Goal: Task Accomplishment & Management: Use online tool/utility

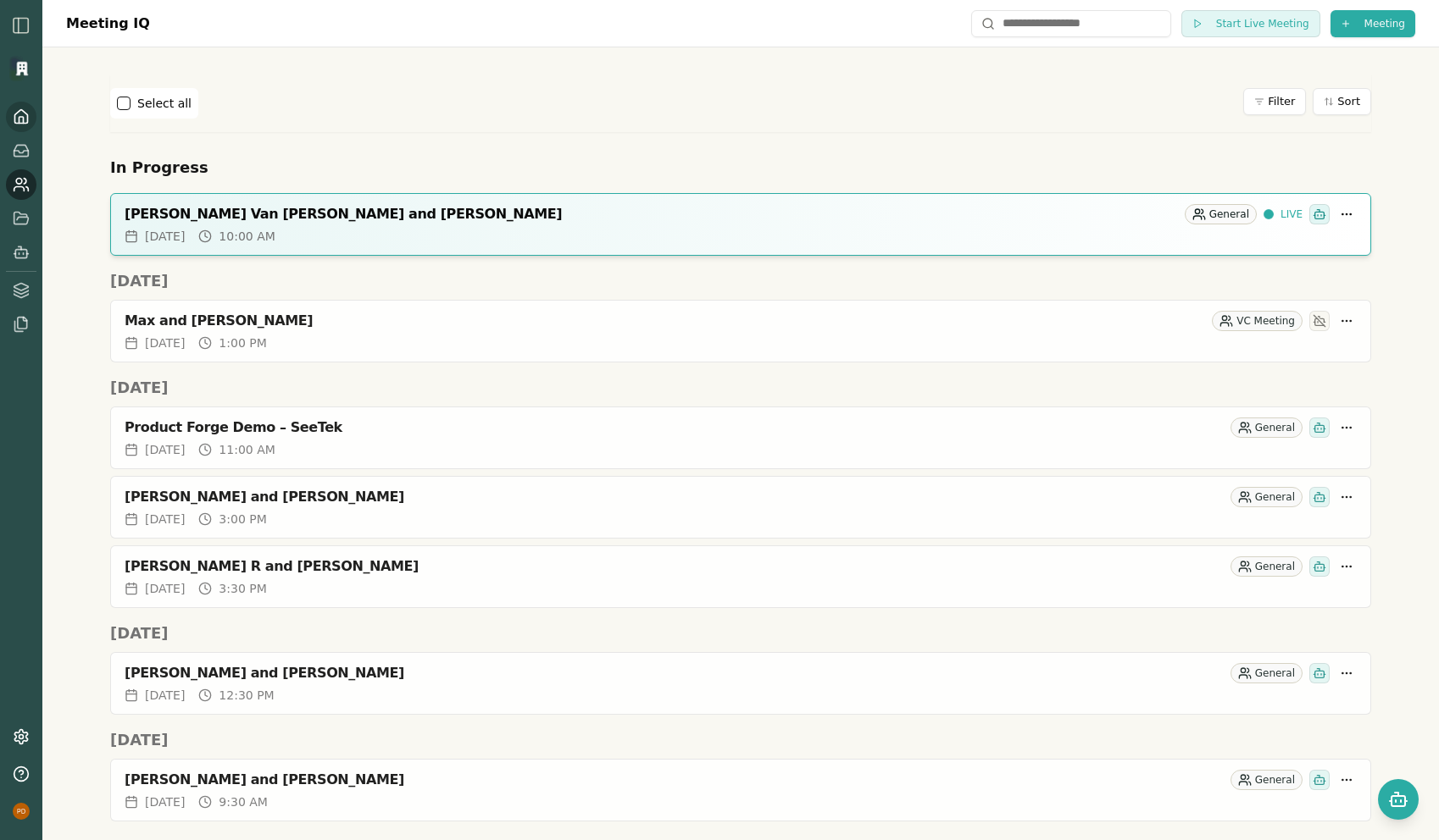
click at [24, 119] on icon at bounding box center [21, 117] width 17 height 17
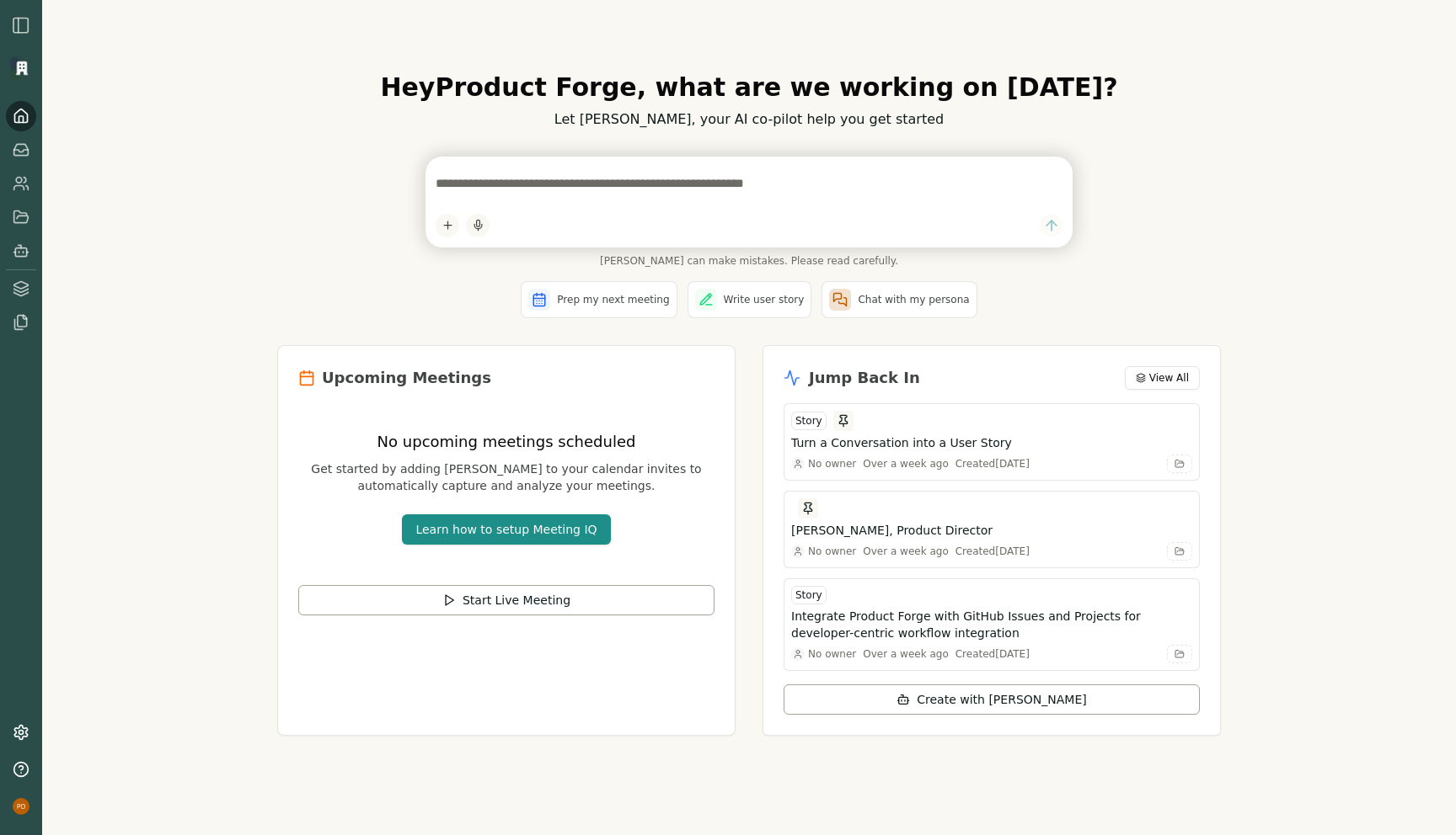
click at [133, 237] on div "Hey Product Forge , what are we working on [DATE]? Let [PERSON_NAME], your AI c…" at bounding box center [749, 418] width 1414 height 835
click at [196, 408] on div "Hey Product Forge , what are we working on [DATE]? Let [PERSON_NAME], your AI c…" at bounding box center [749, 418] width 1414 height 835
click at [15, 188] on icon at bounding box center [21, 183] width 17 height 17
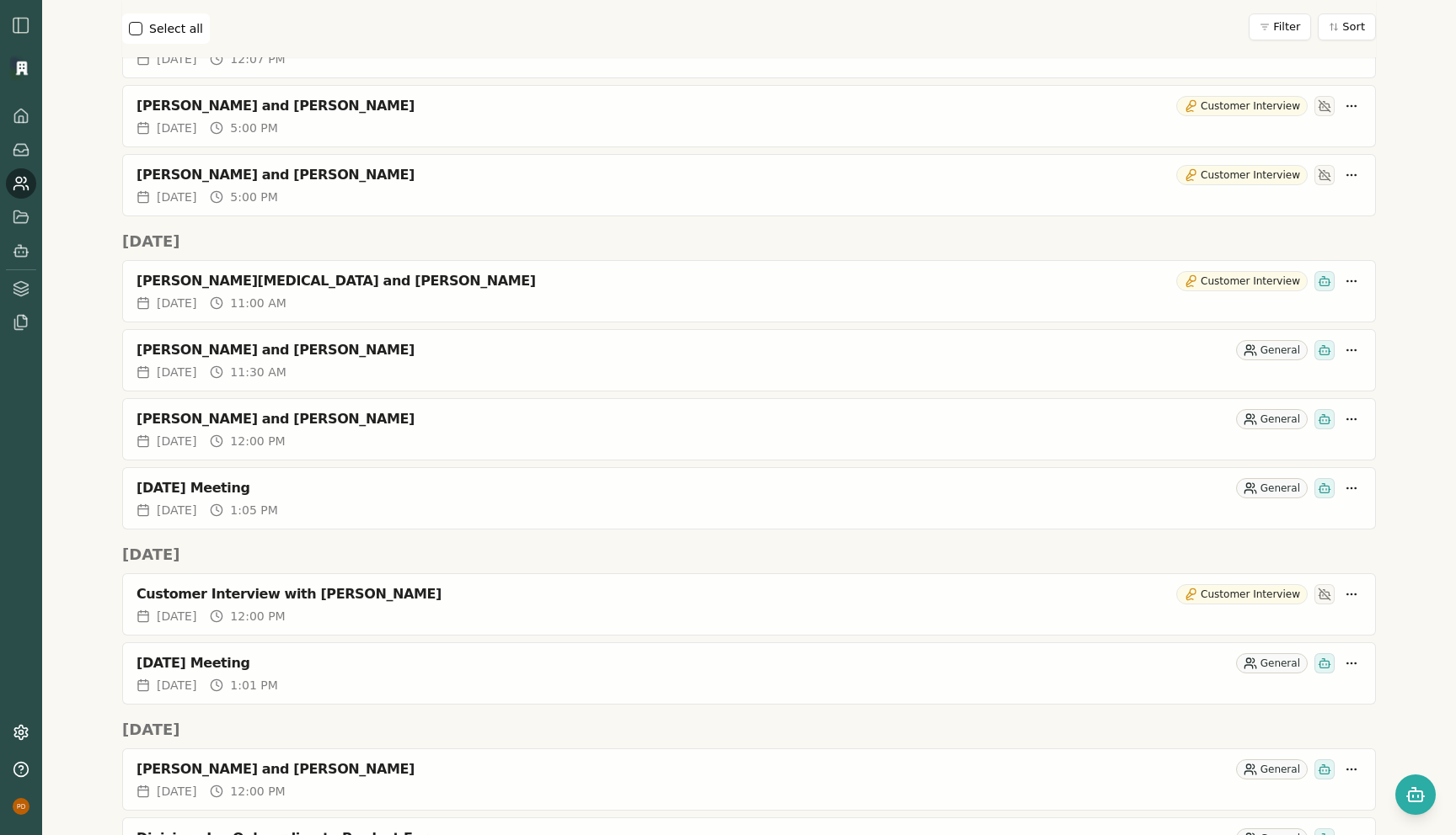
scroll to position [1272, 0]
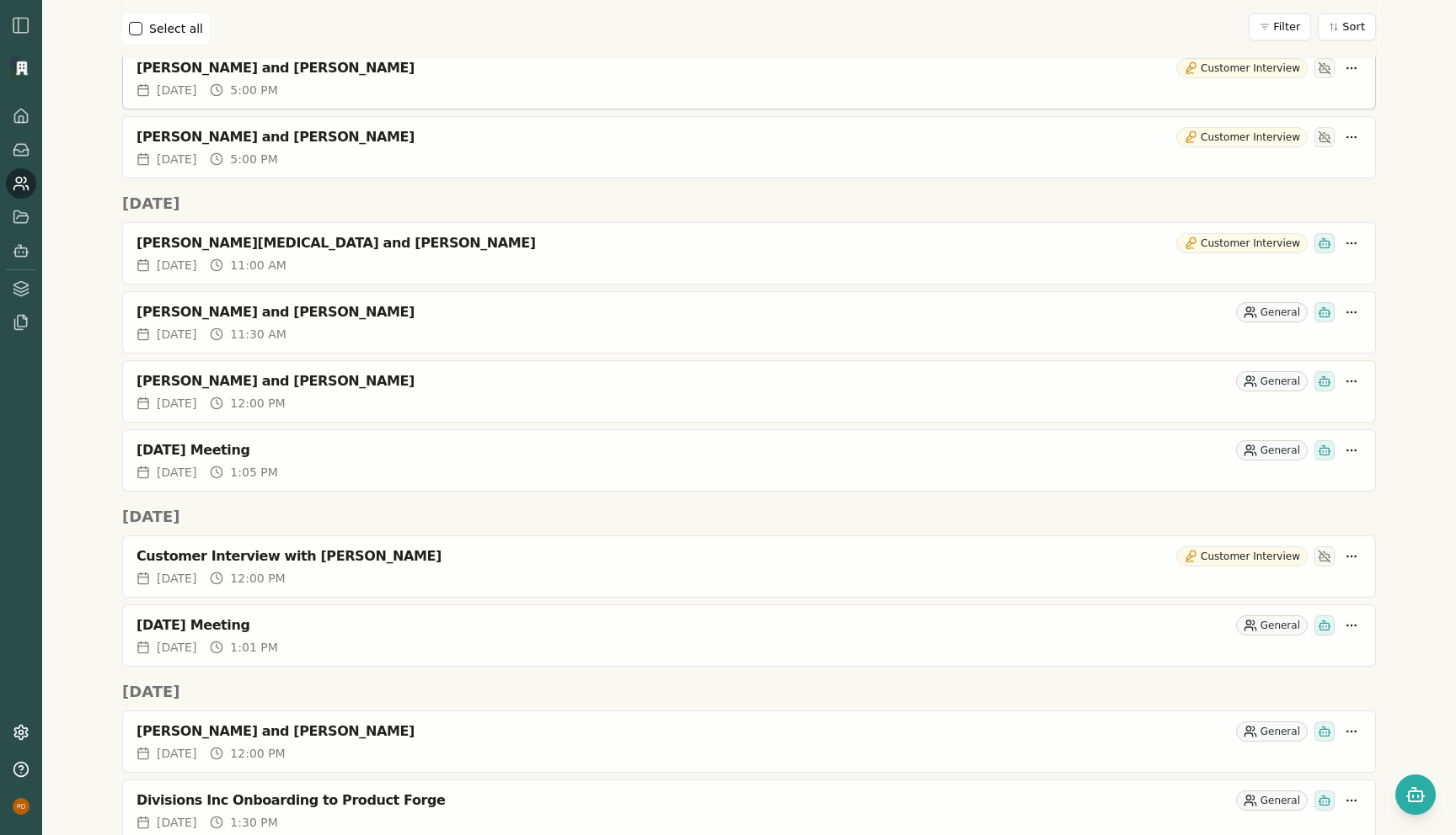
click at [186, 63] on div "[PERSON_NAME] and [PERSON_NAME]" at bounding box center [653, 68] width 1033 height 17
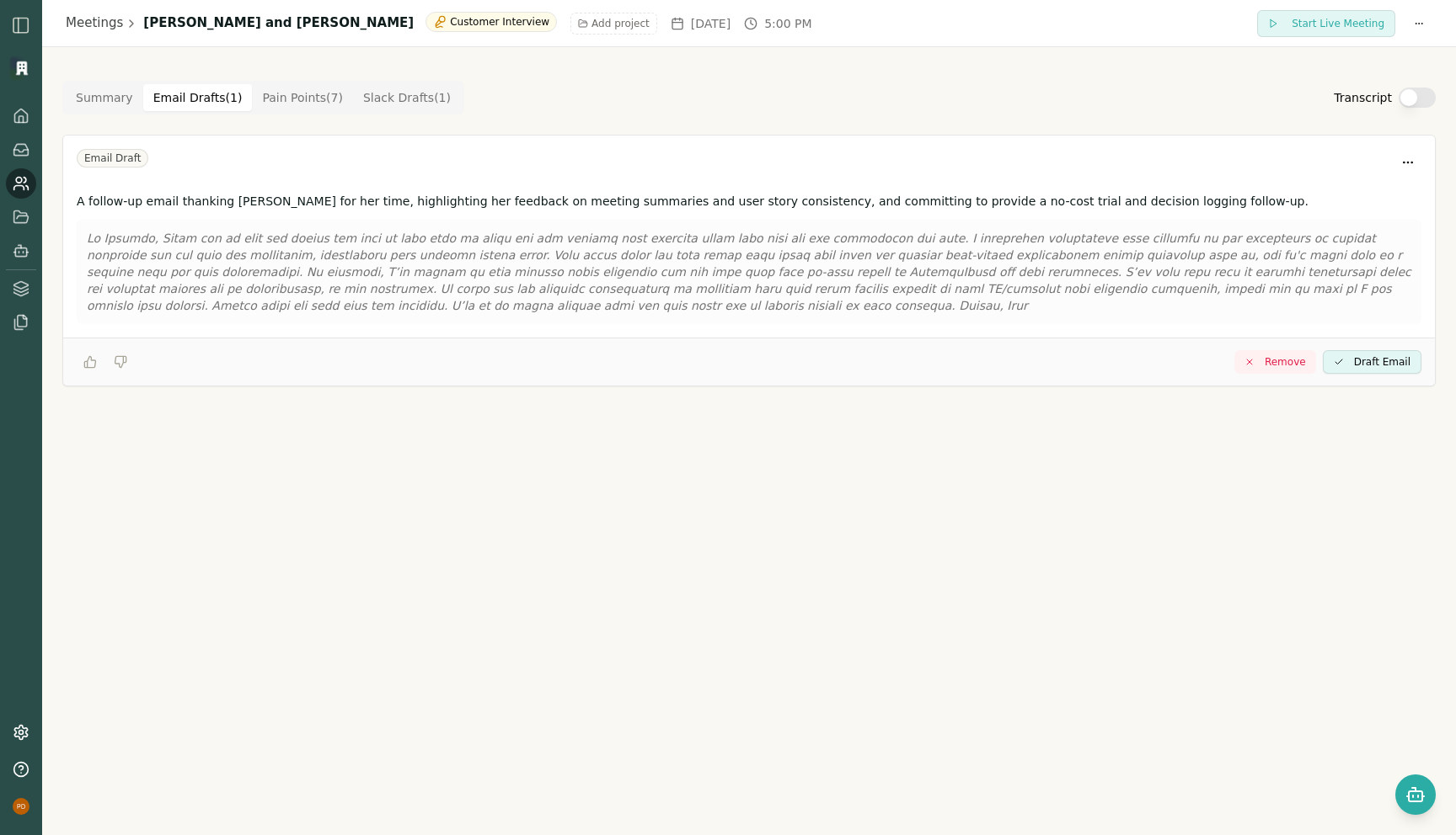
click at [178, 91] on Draft "Email Drafts ( 1 )" at bounding box center [197, 97] width 110 height 27
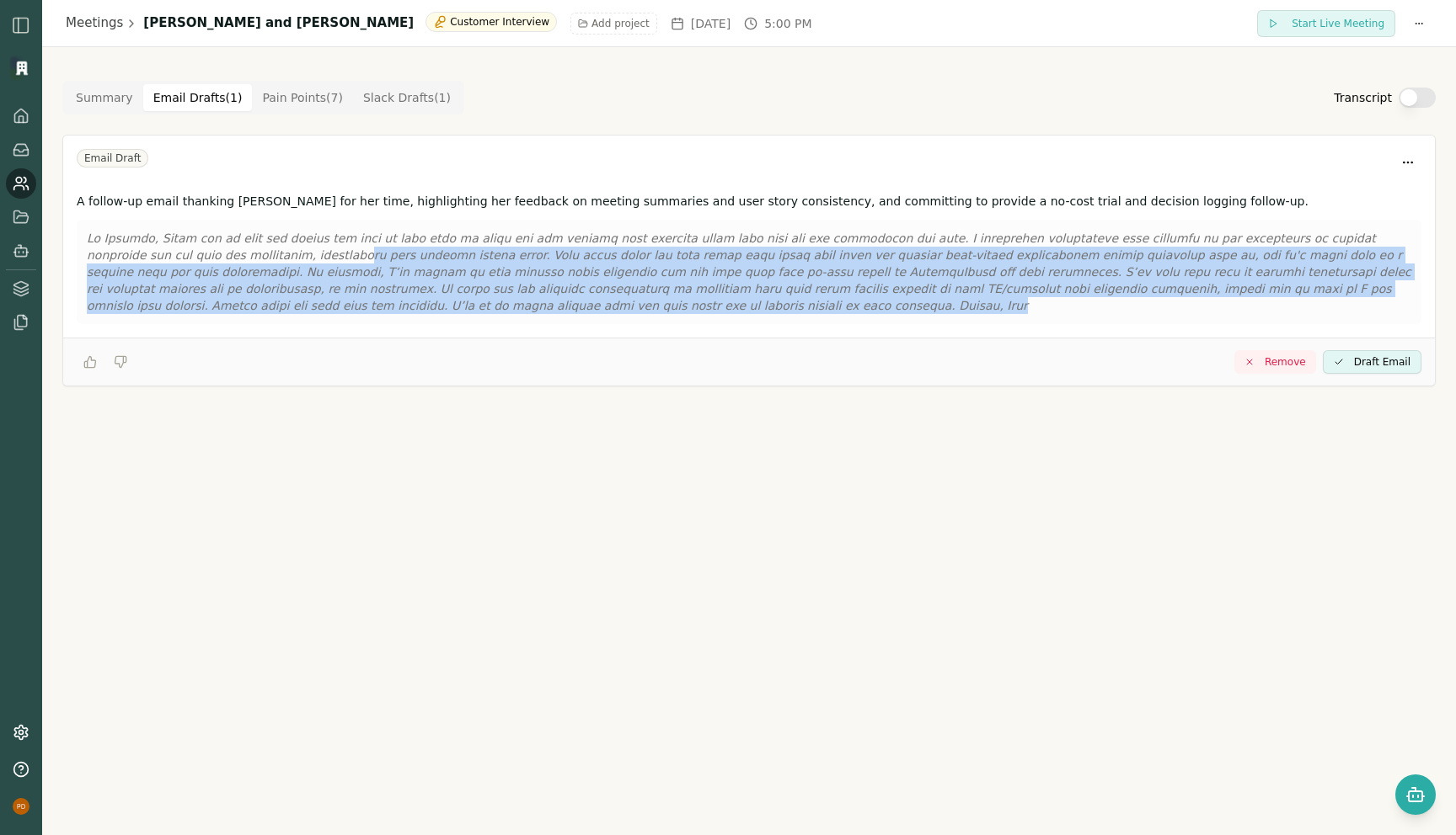
drag, startPoint x: 450, startPoint y: 306, endPoint x: 220, endPoint y: 254, distance: 235.8
click at [220, 254] on p at bounding box center [749, 271] width 1324 height 84
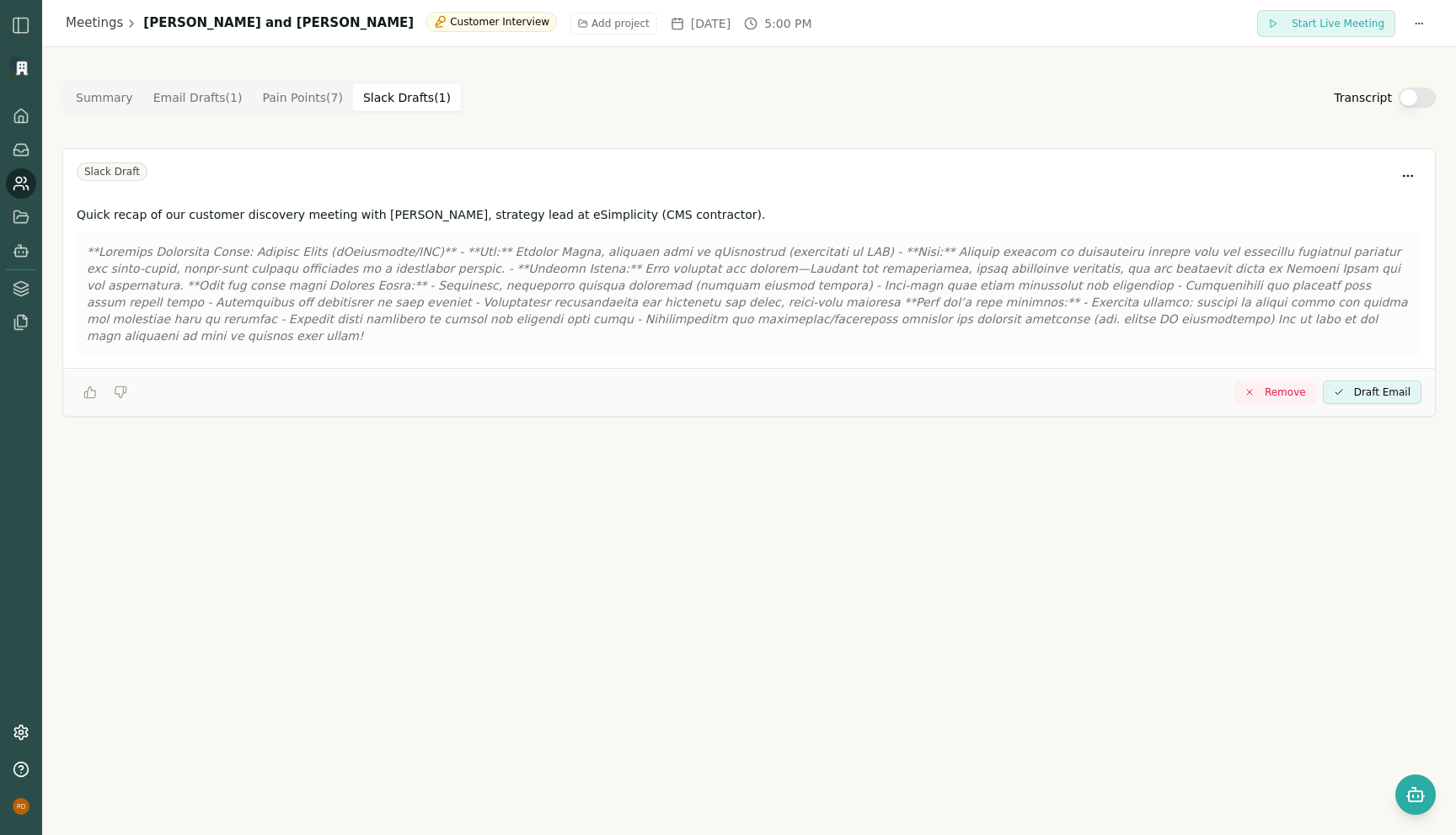
click at [407, 108] on Draft "Slack Drafts ( 1 )" at bounding box center [407, 97] width 108 height 27
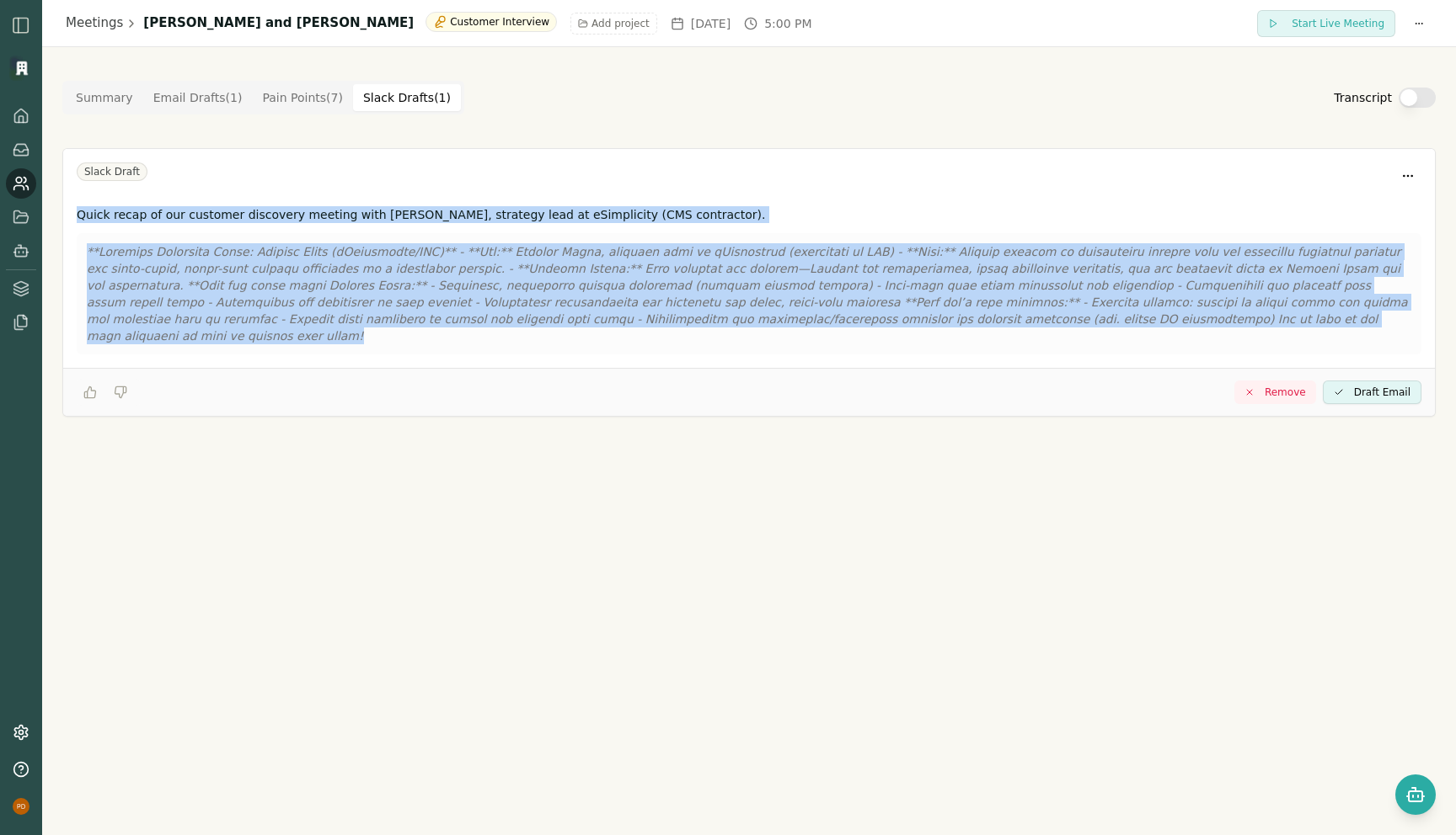
drag, startPoint x: 1139, startPoint y: 332, endPoint x: 553, endPoint y: 205, distance: 599.6
click at [553, 205] on div "Quick recap of our customer discovery meeting with [PERSON_NAME], strategy lead…" at bounding box center [750, 284] width 1372 height 169
click at [280, 99] on Point "Pain Points ( 7 )" at bounding box center [302, 97] width 101 height 27
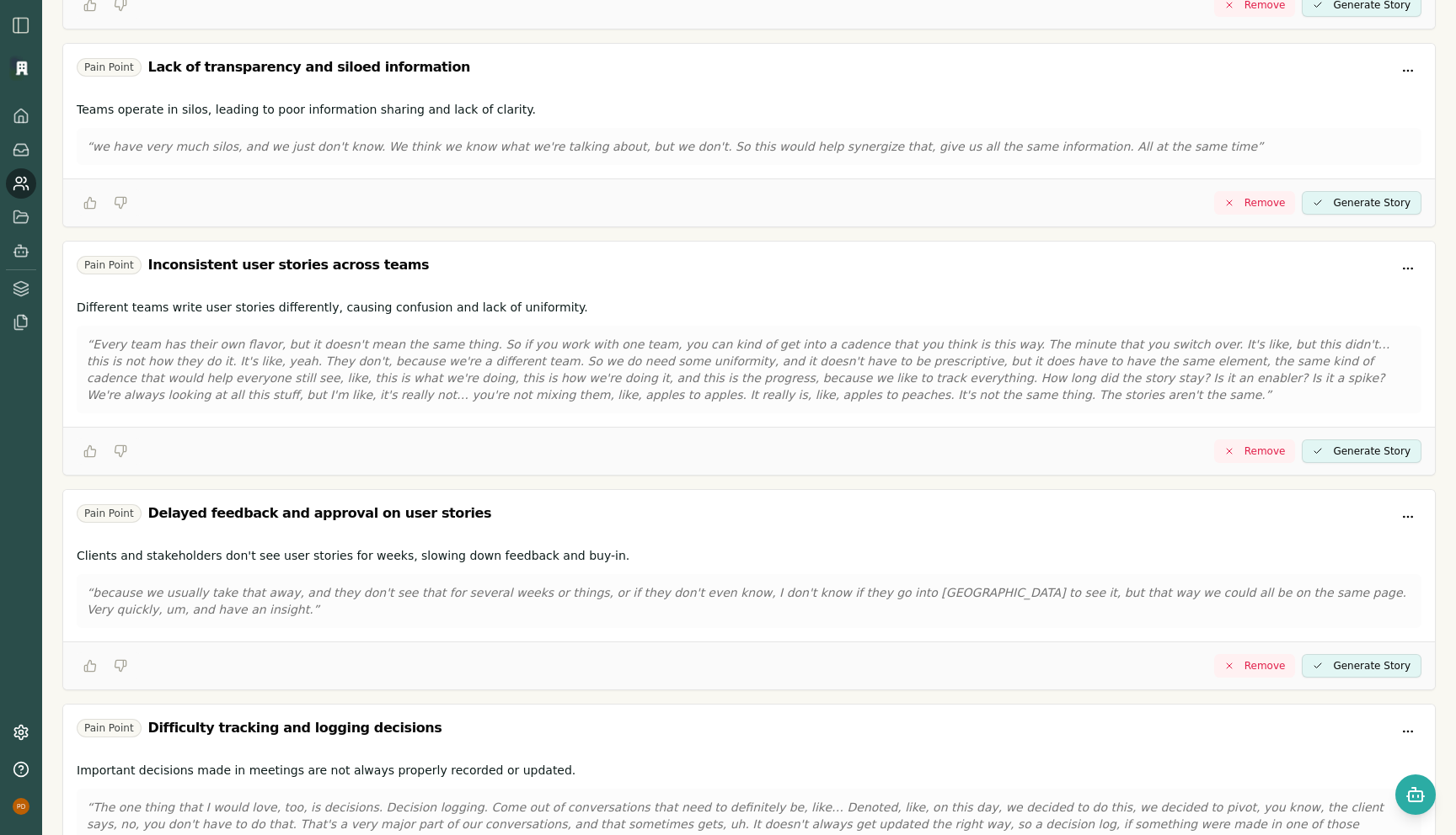
scroll to position [816, 0]
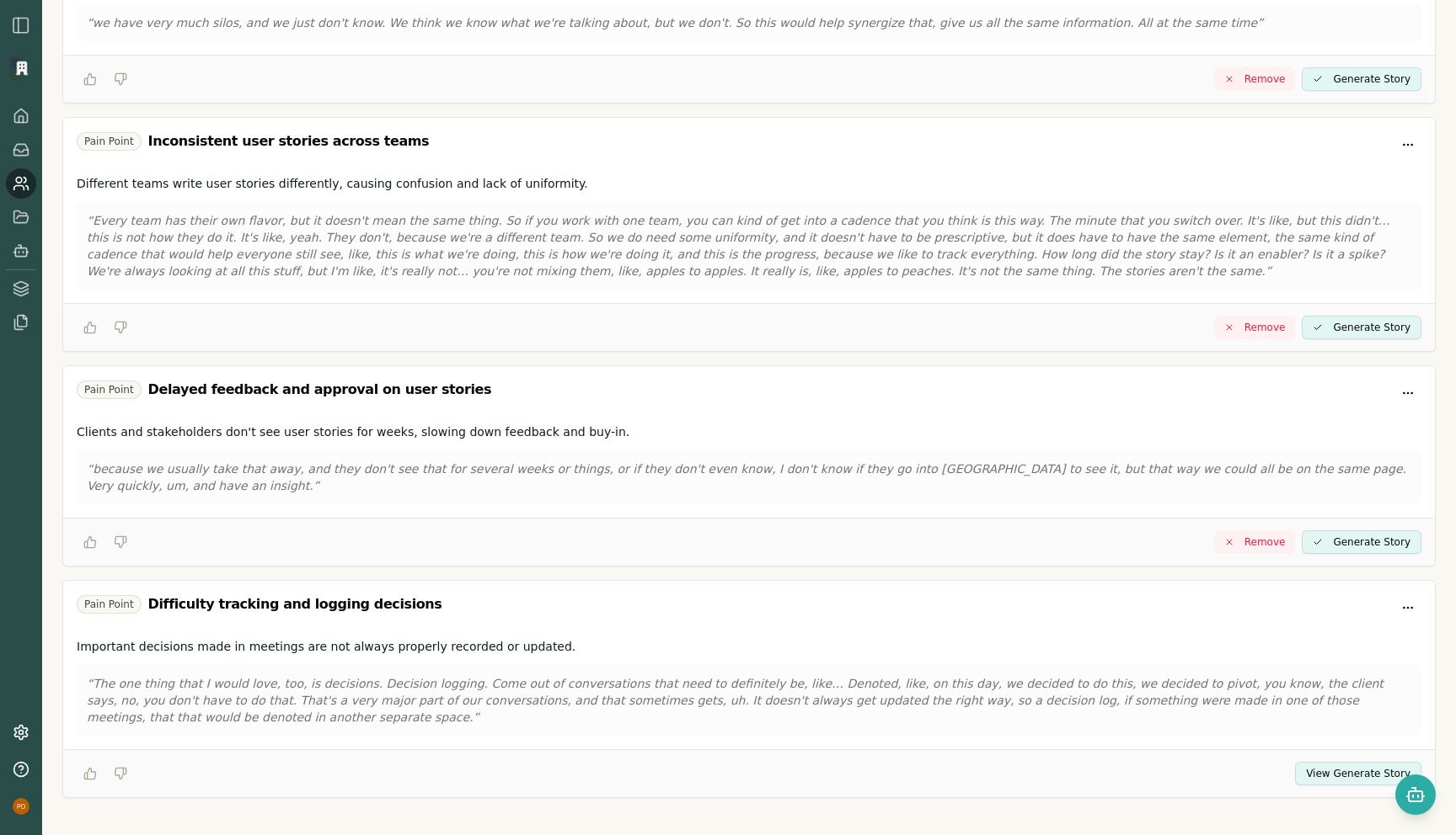
click at [1317, 763] on button "View Generate Story" at bounding box center [1357, 774] width 126 height 24
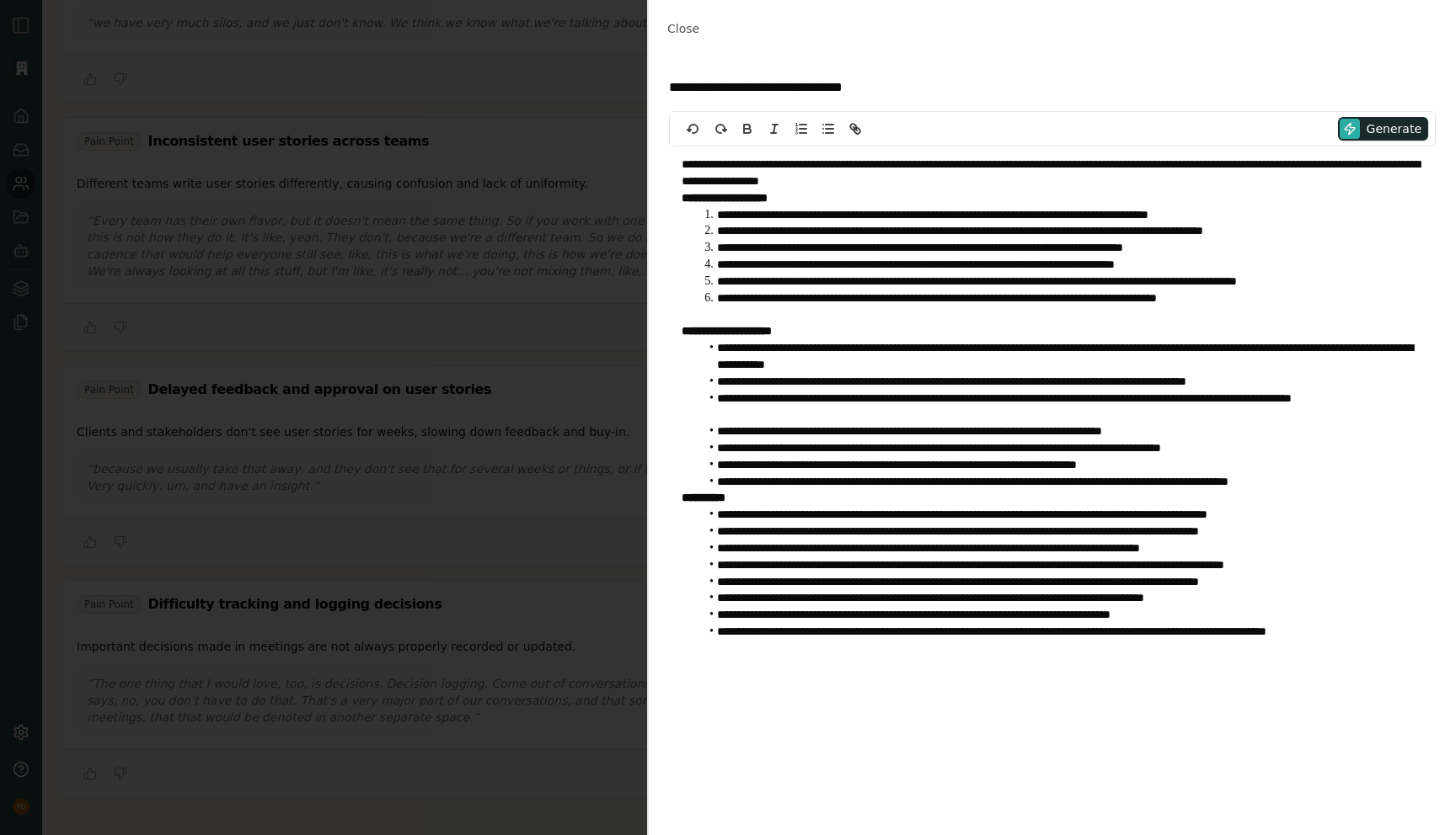
click at [761, 490] on li "**********" at bounding box center [1060, 482] width 724 height 17
click at [679, 22] on span "Close" at bounding box center [683, 29] width 32 height 14
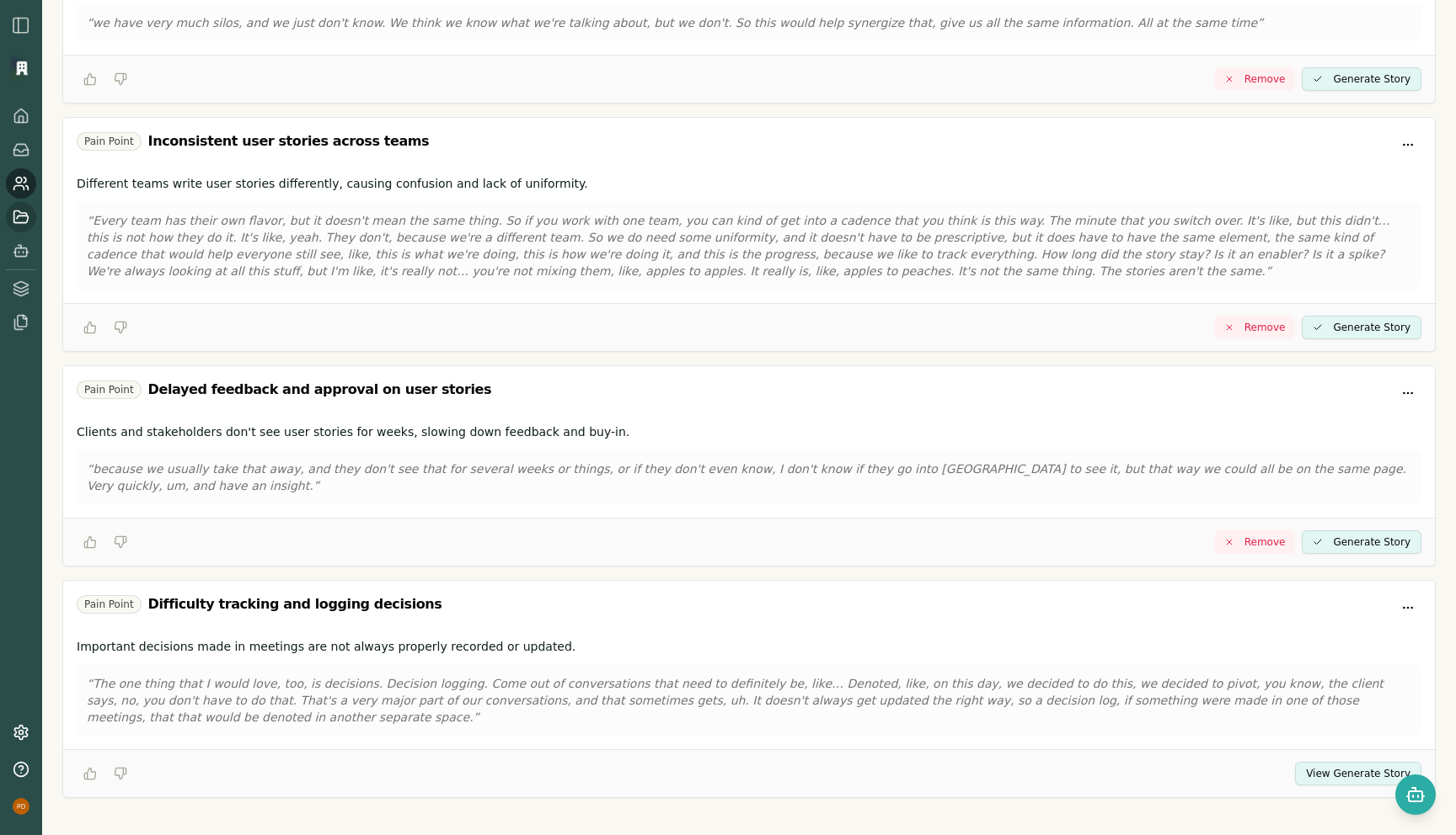
click at [24, 221] on icon at bounding box center [21, 218] width 17 height 17
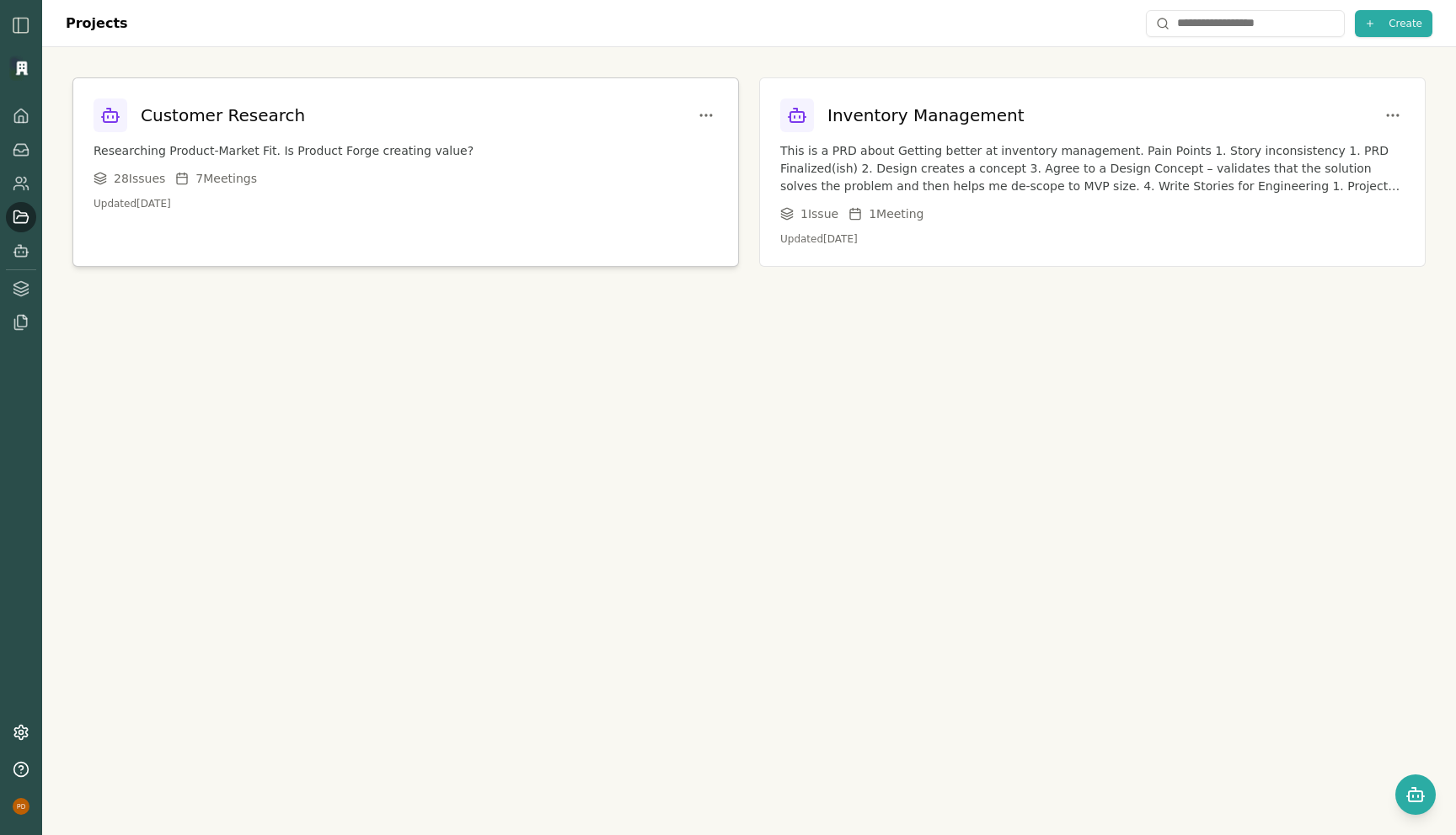
click at [227, 121] on h3 "Customer Research" at bounding box center [223, 115] width 164 height 24
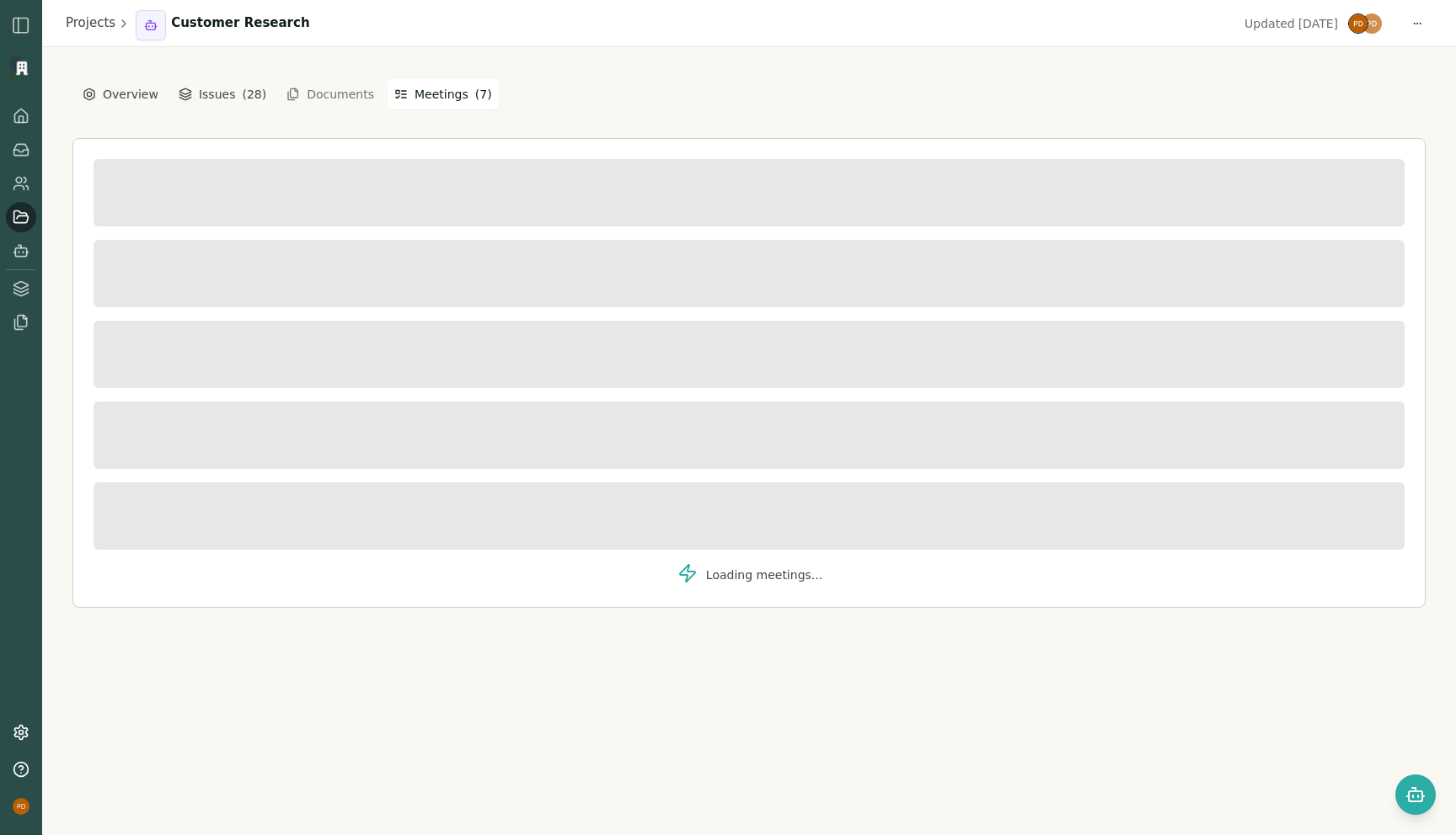
click at [422, 84] on button "Meetings ( 7 )" at bounding box center [443, 94] width 112 height 30
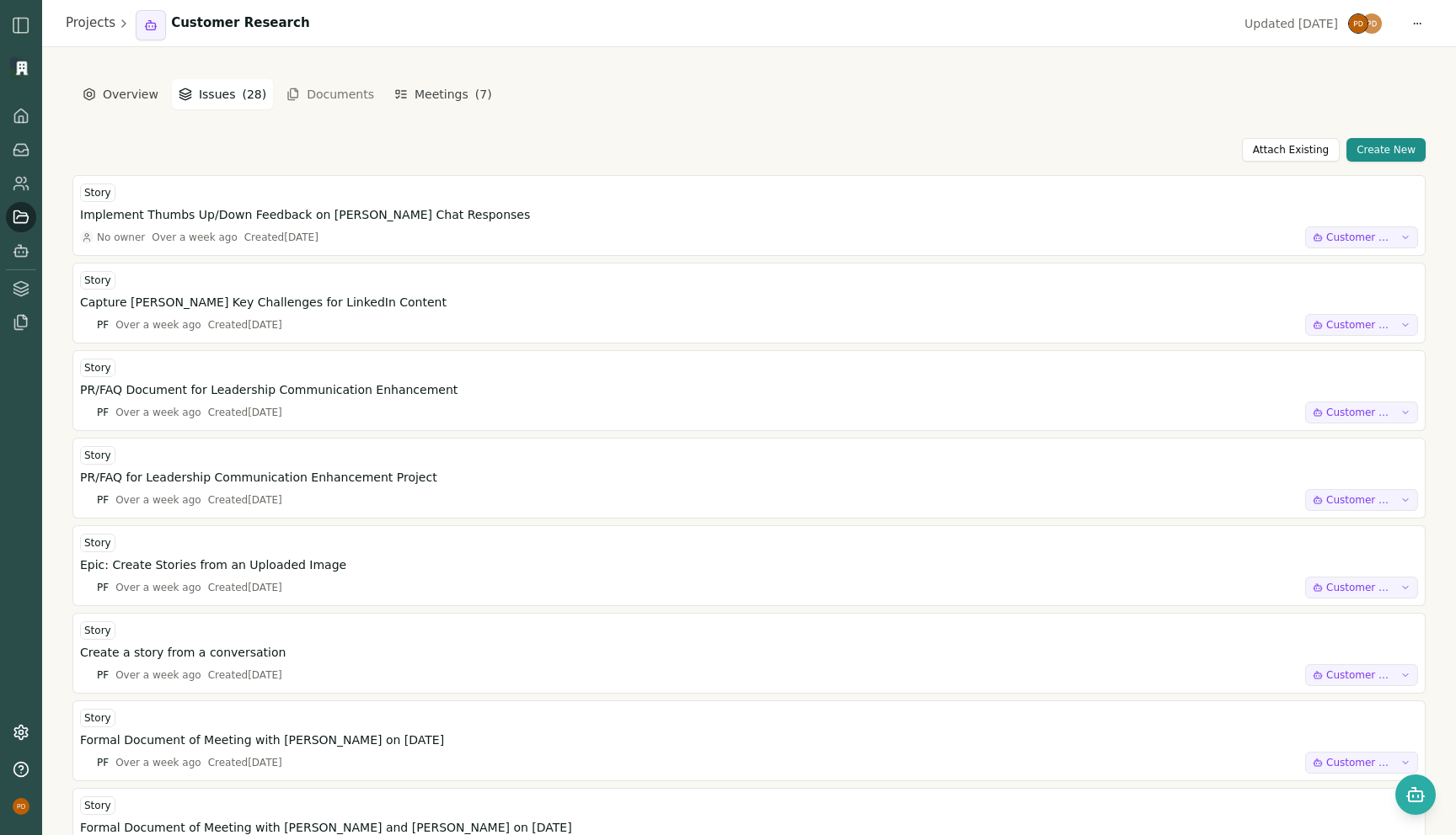
click at [191, 95] on button "Issues ( 28 )" at bounding box center [222, 94] width 101 height 30
click at [115, 95] on button "Overview" at bounding box center [120, 94] width 89 height 30
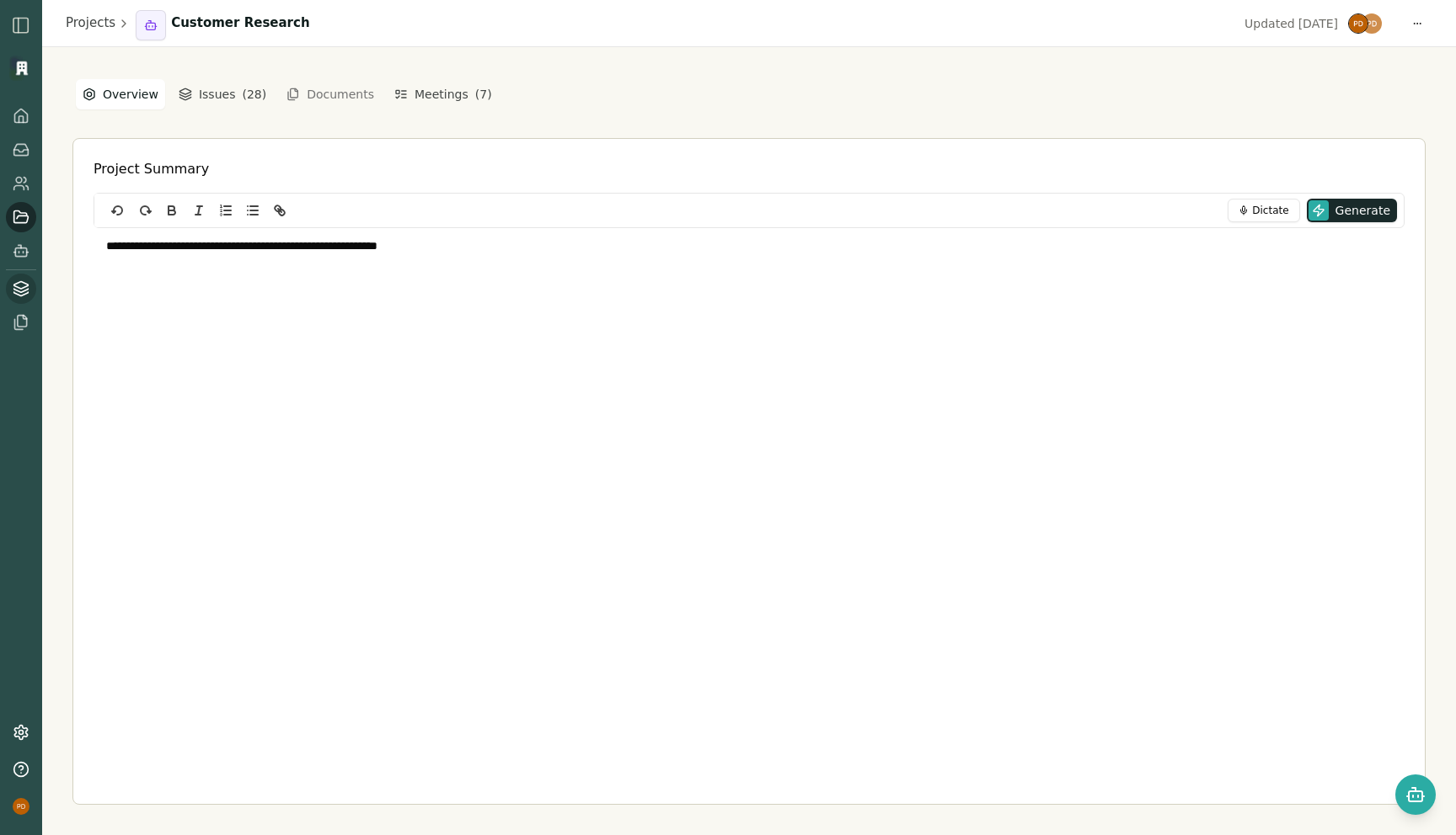
click at [15, 288] on icon at bounding box center [21, 288] width 17 height 17
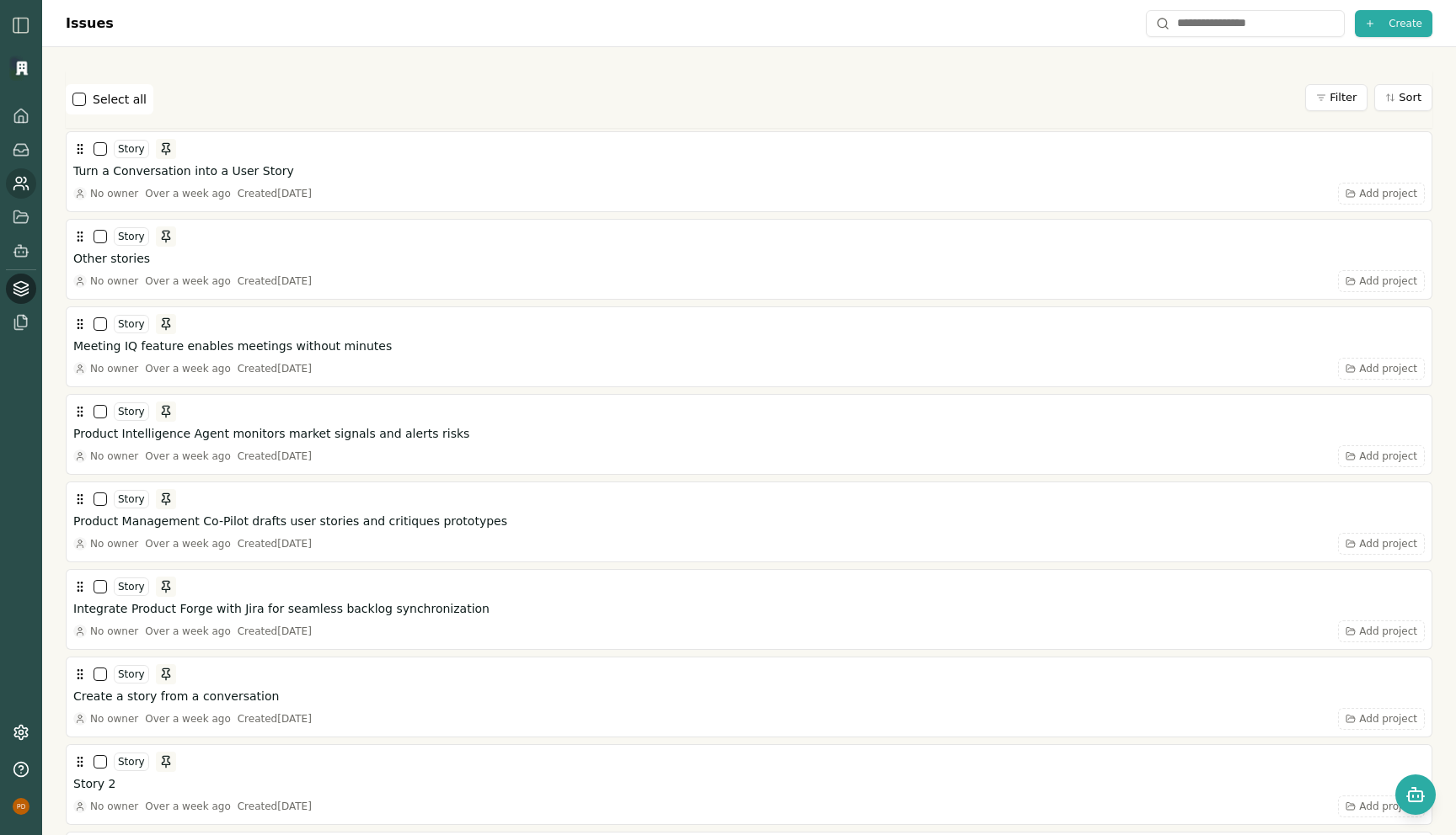
click at [26, 191] on icon at bounding box center [21, 183] width 17 height 17
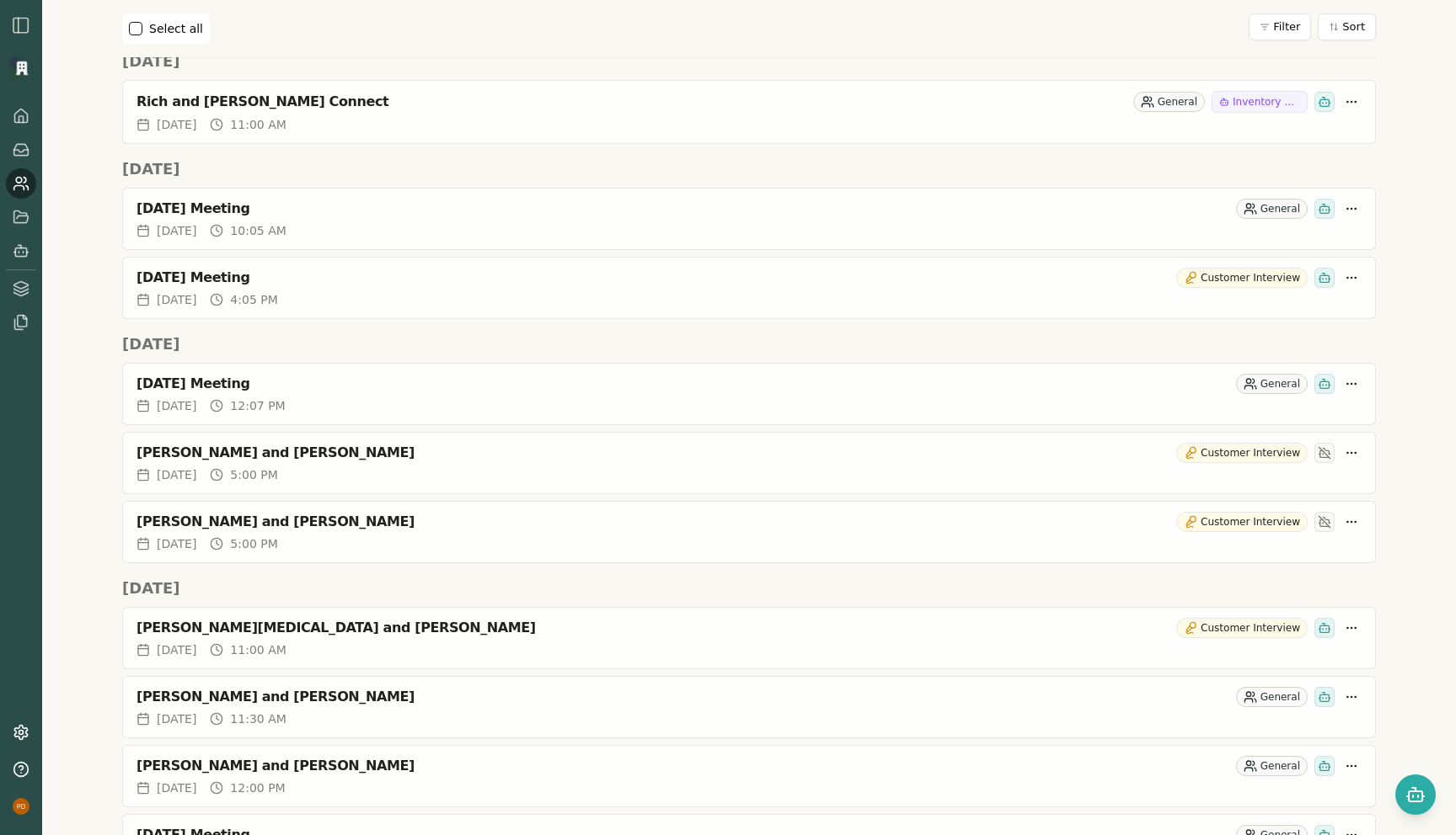
scroll to position [890, 0]
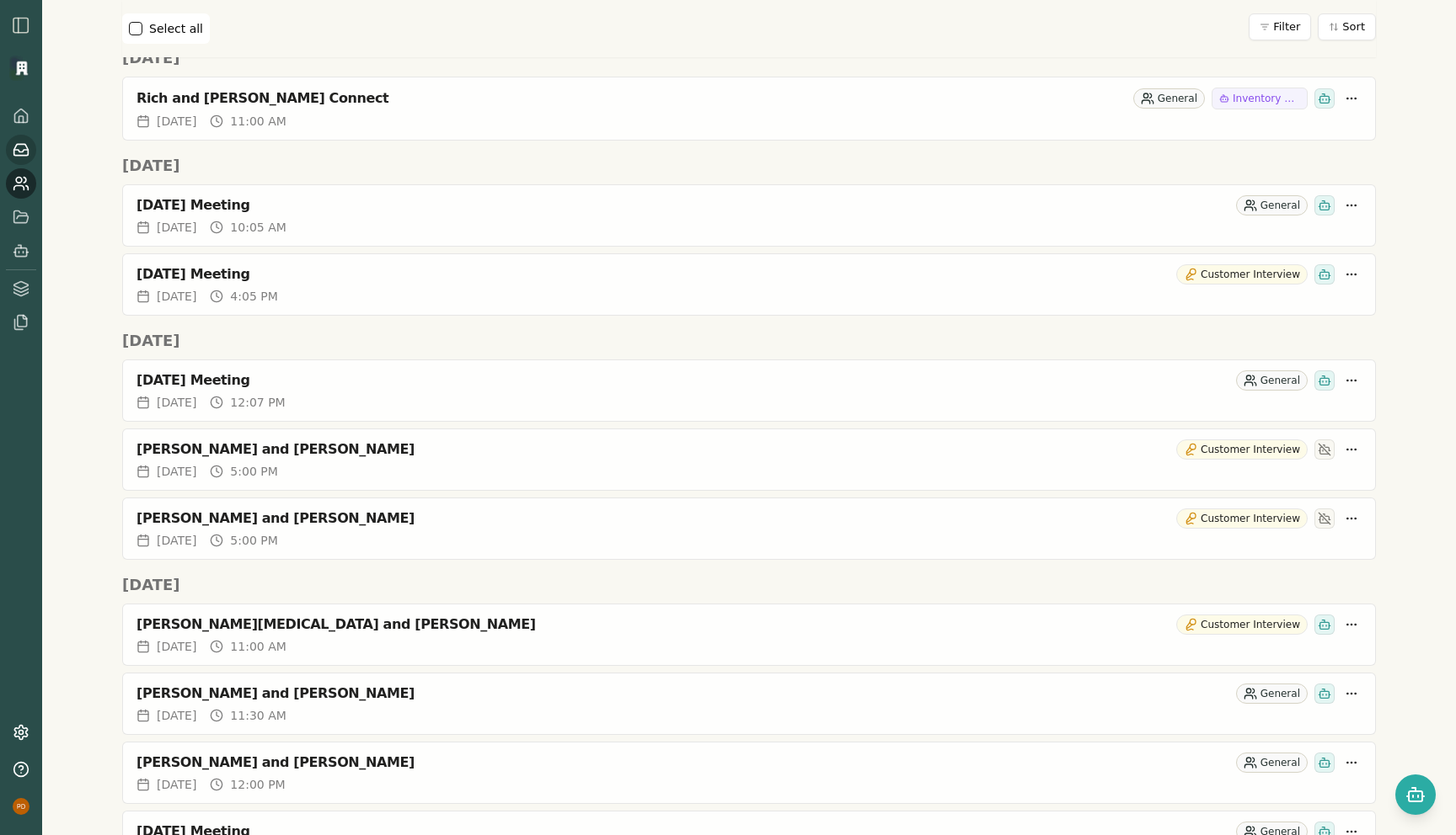
click at [11, 140] on link at bounding box center [20, 149] width 30 height 30
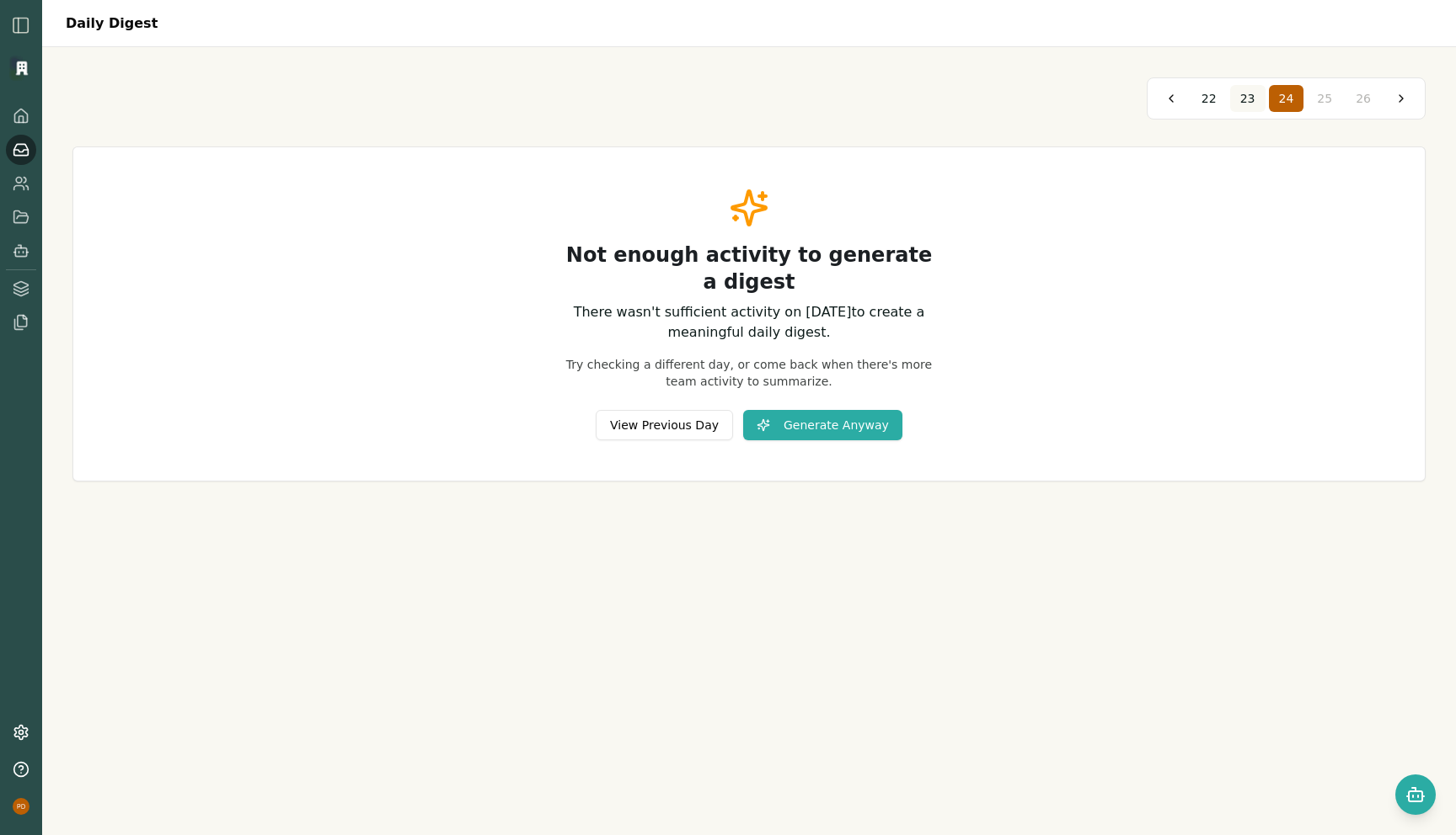
click at [1249, 102] on span "23" at bounding box center [1248, 99] width 15 height 17
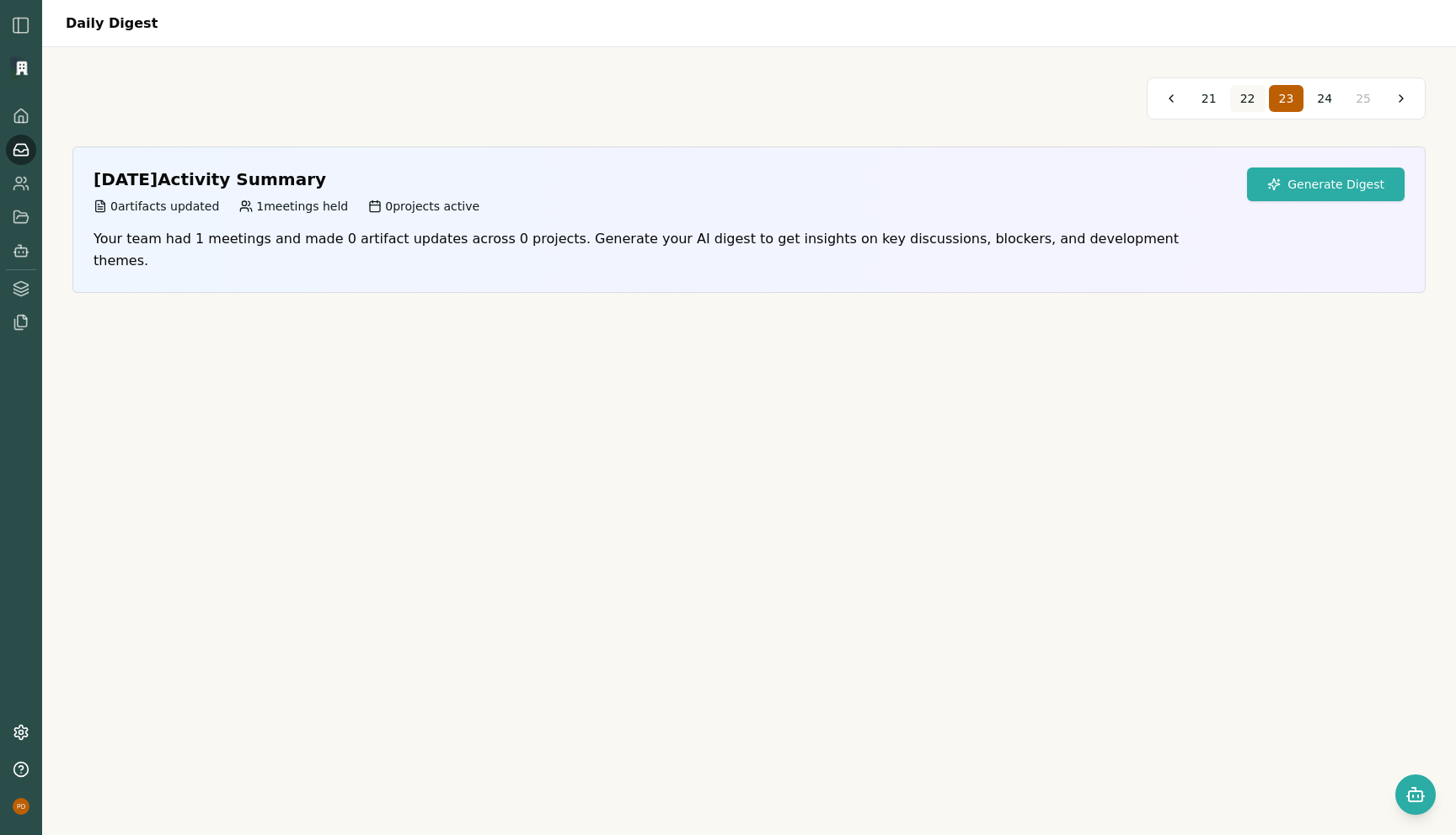
click at [1239, 99] on button "22" at bounding box center [1248, 98] width 35 height 27
click at [1213, 98] on span "20" at bounding box center [1209, 99] width 15 height 17
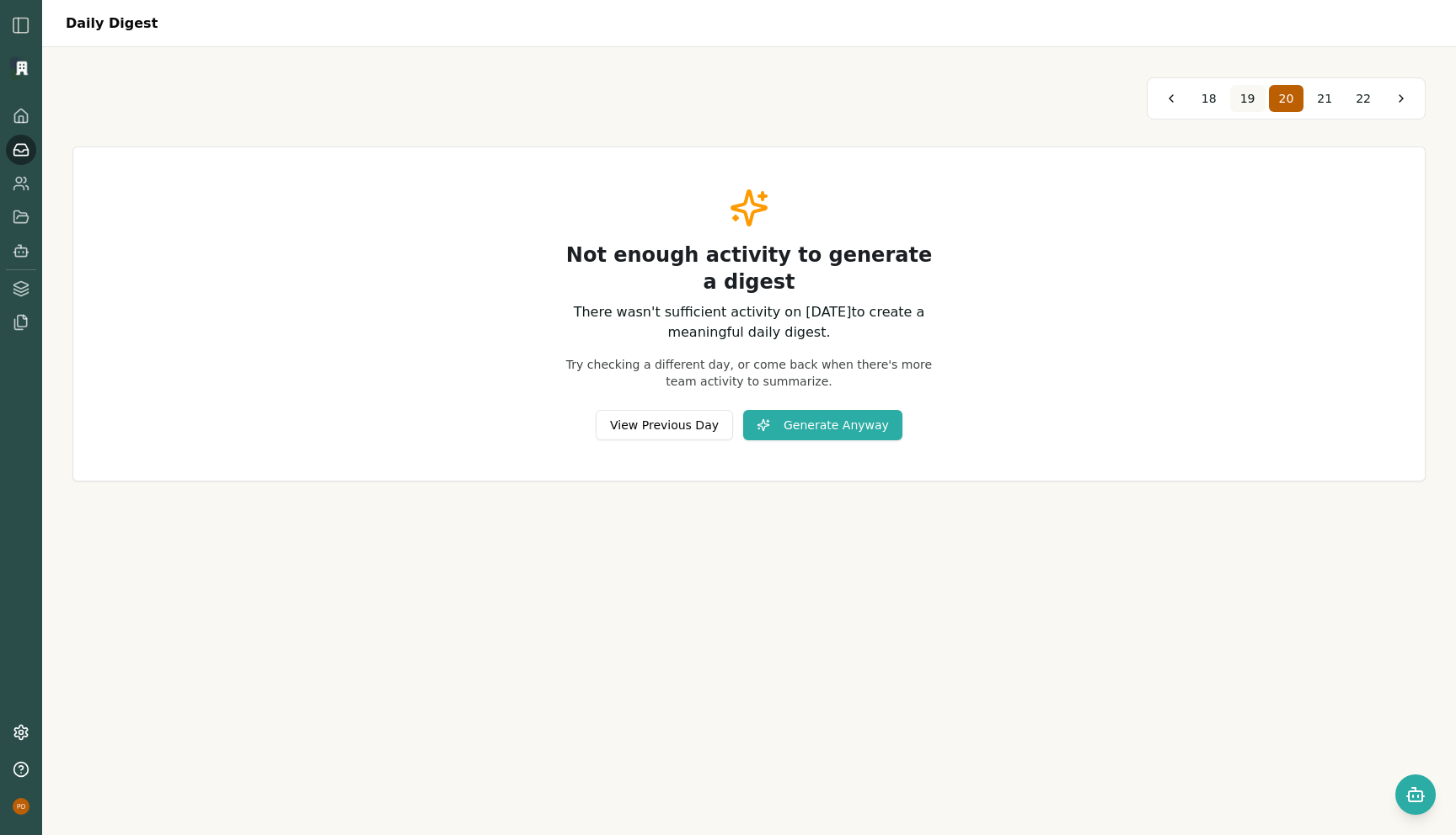
click at [1242, 99] on button "19" at bounding box center [1248, 98] width 35 height 27
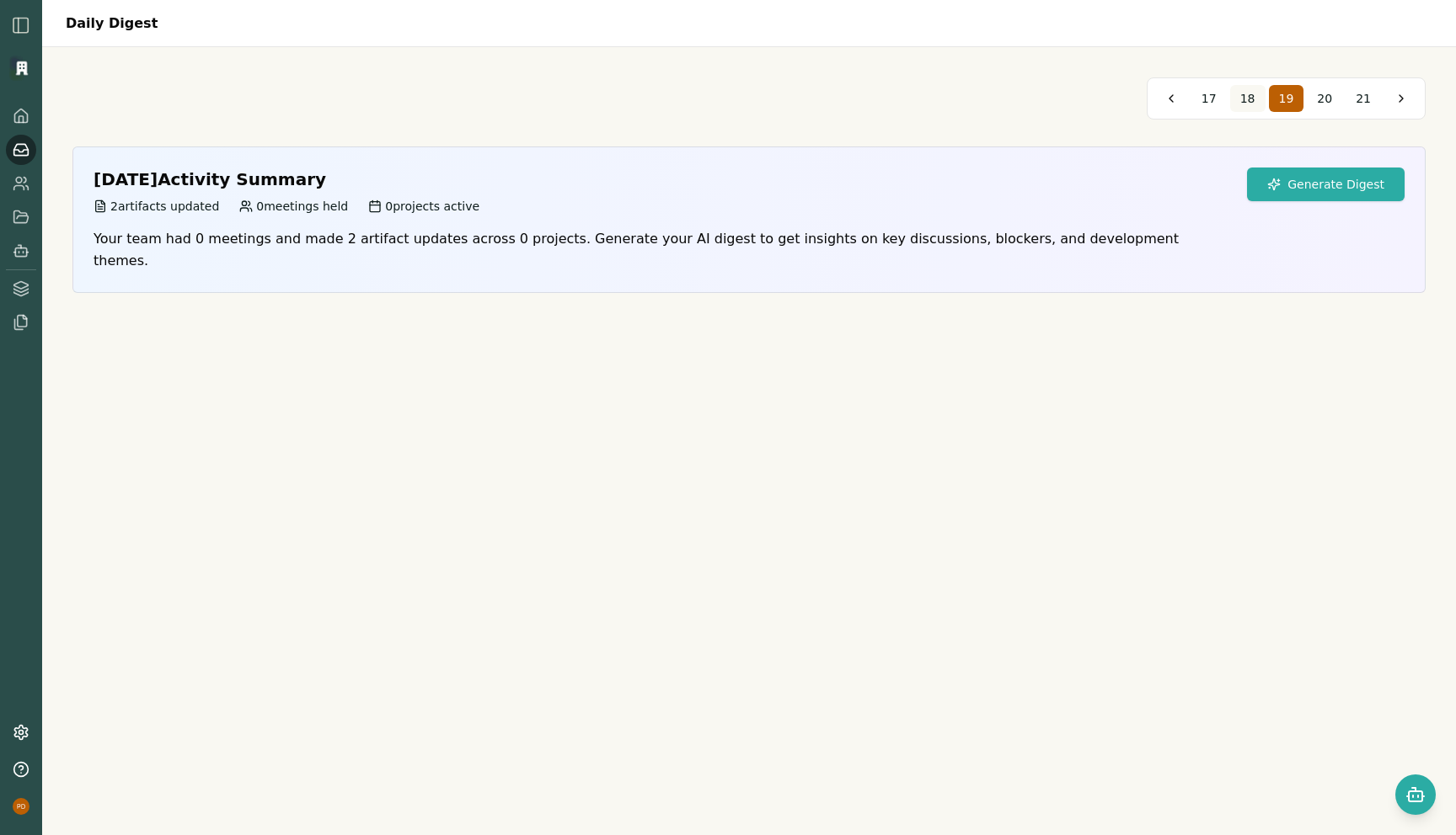
click at [1251, 100] on span "18" at bounding box center [1248, 99] width 15 height 17
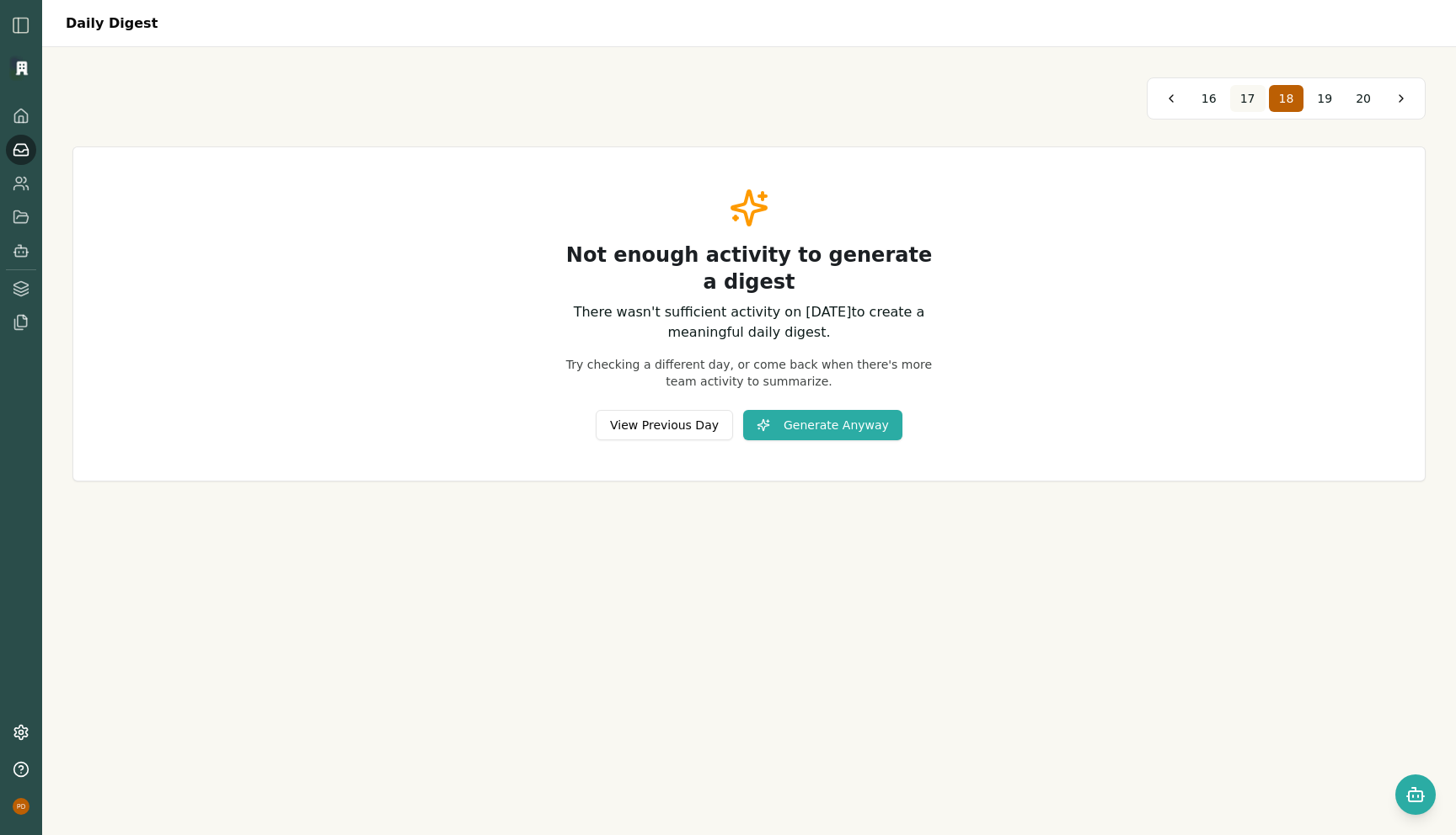
click at [1254, 102] on span "17" at bounding box center [1248, 99] width 15 height 17
click at [1254, 102] on span "16" at bounding box center [1248, 99] width 15 height 17
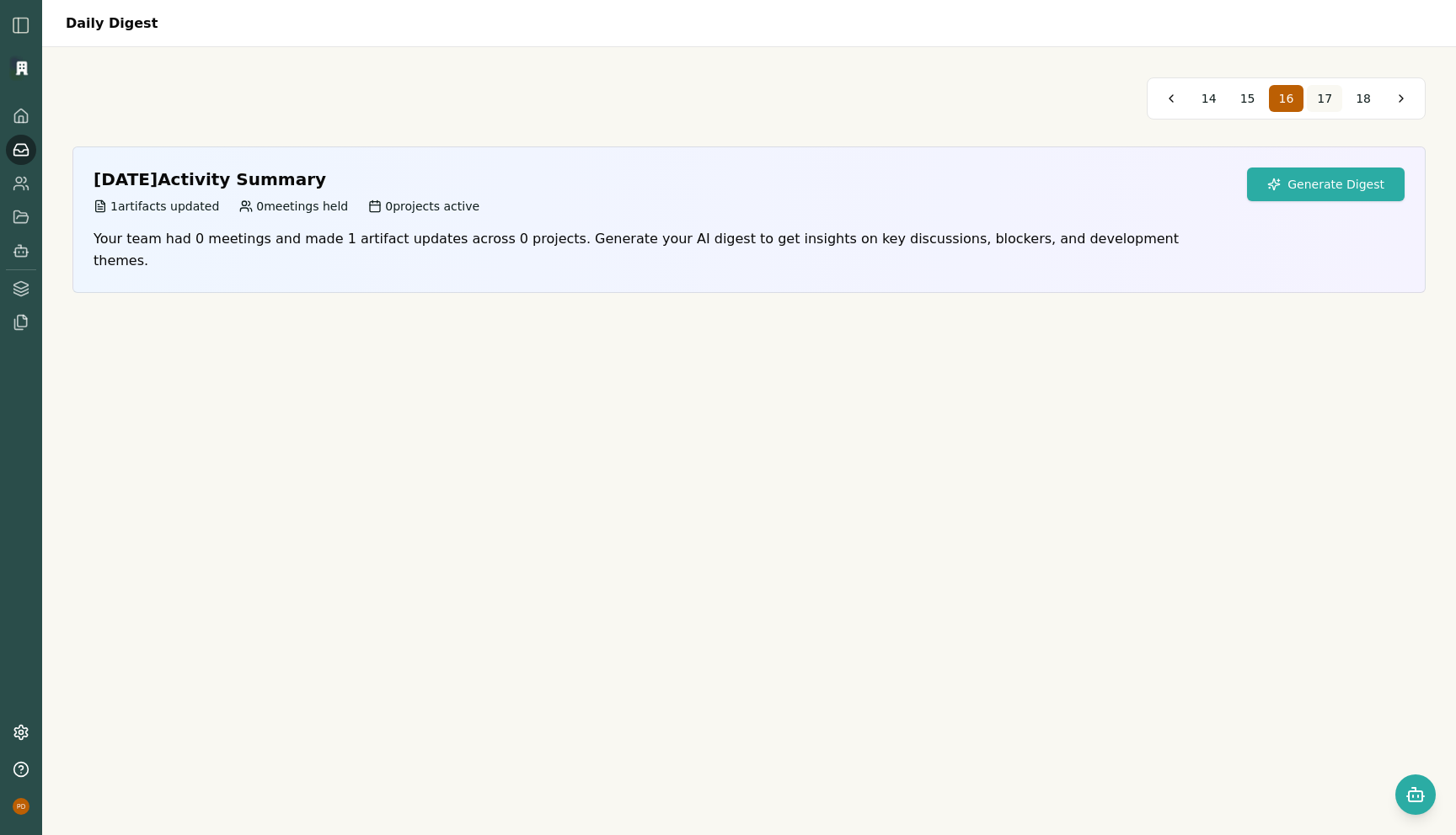
click at [1254, 102] on span "15" at bounding box center [1248, 99] width 15 height 17
click at [1254, 102] on span "14" at bounding box center [1248, 99] width 15 height 17
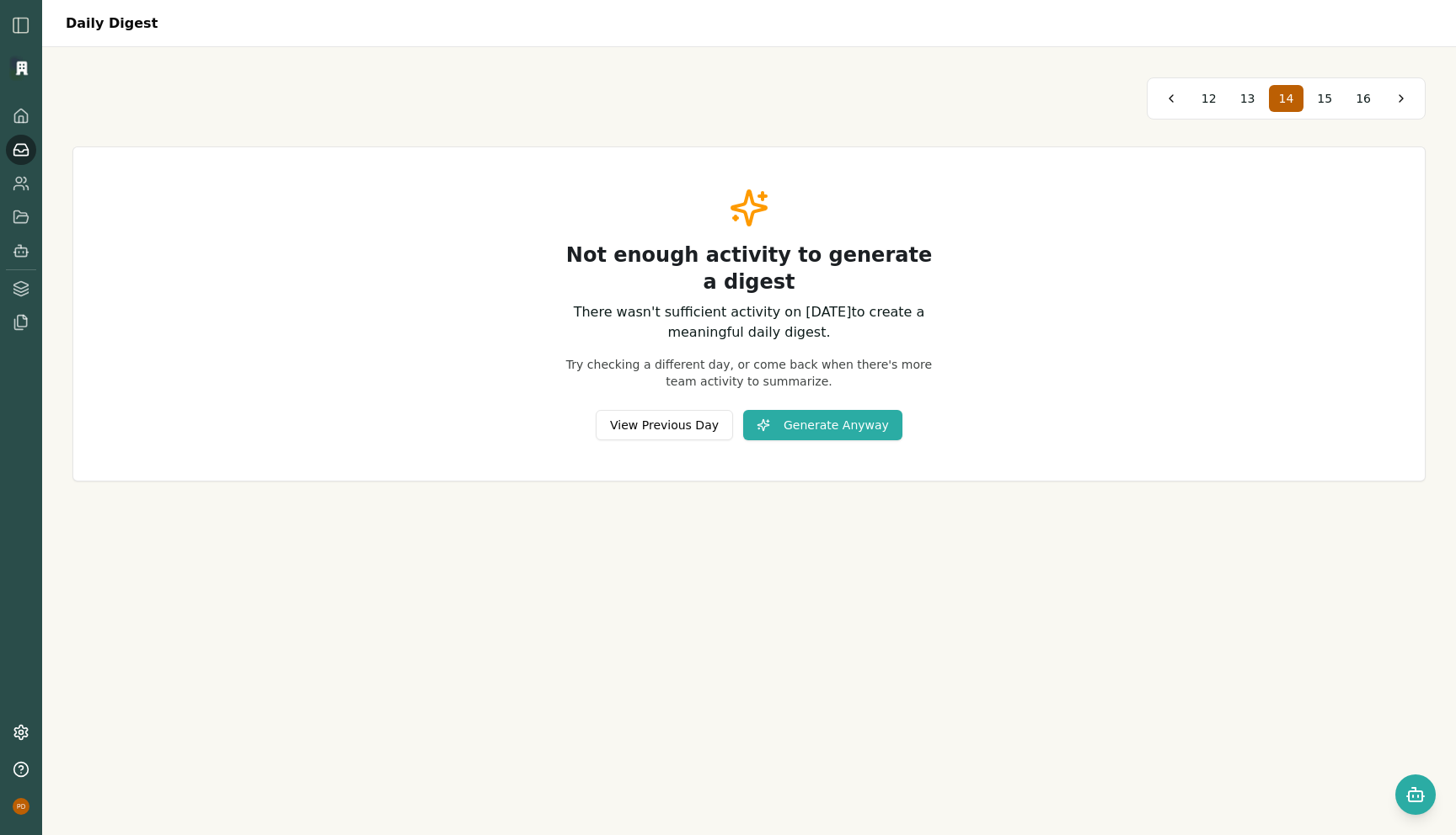
click at [1254, 102] on span "13" at bounding box center [1248, 99] width 15 height 17
click at [1254, 102] on span "12" at bounding box center [1248, 99] width 15 height 17
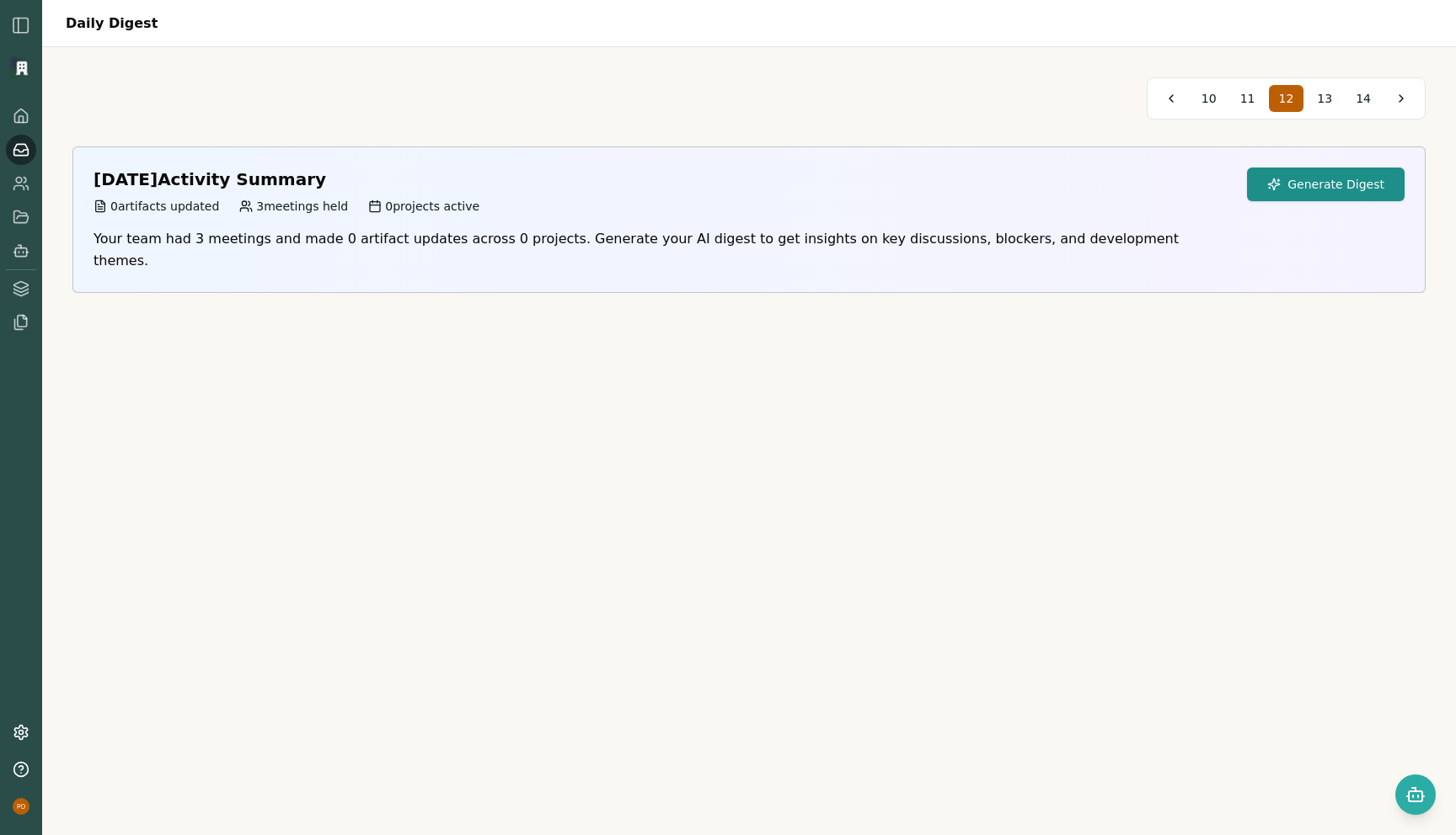
click at [1354, 198] on button "Generate Digest" at bounding box center [1325, 184] width 158 height 34
